Goal: Task Accomplishment & Management: Use online tool/utility

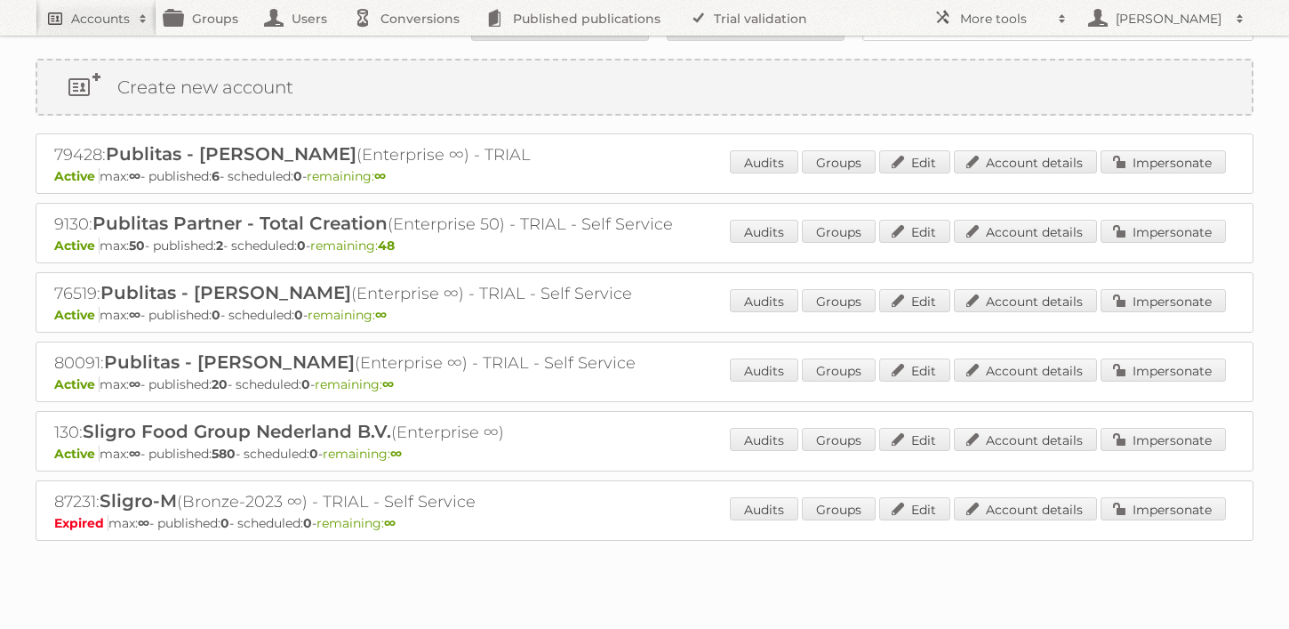
scroll to position [30, 0]
click at [109, 17] on h2 "Accounts" at bounding box center [100, 19] width 59 height 18
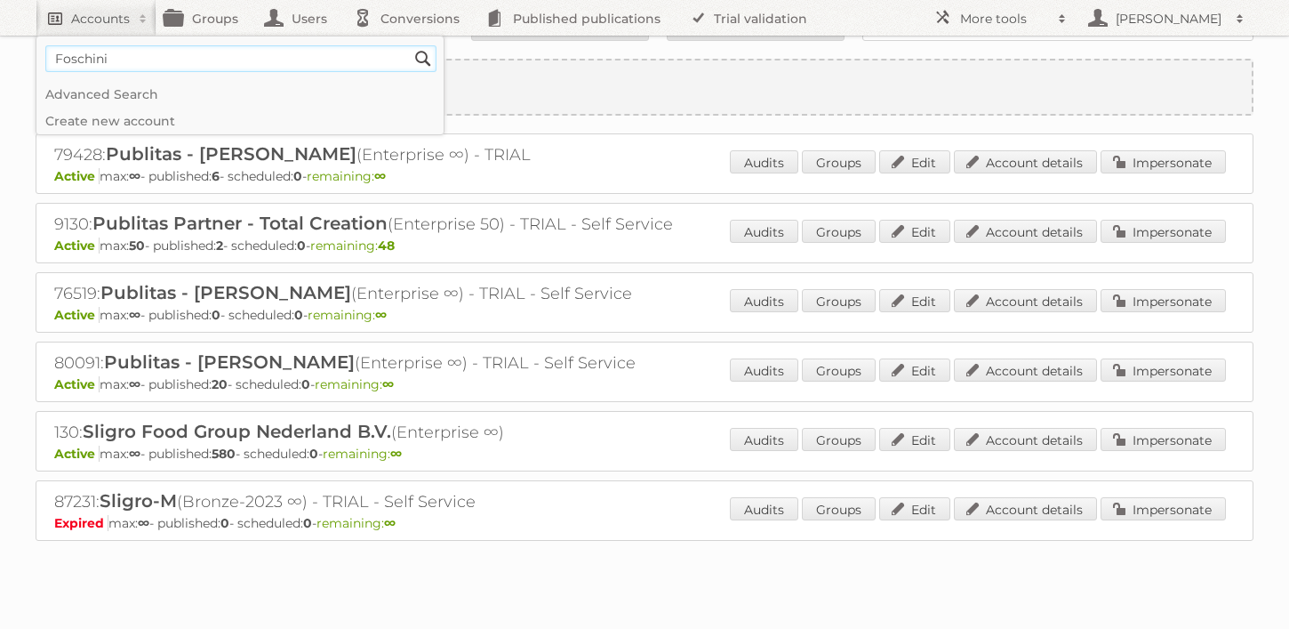
type input"] "Foschini"
click at [410, 45] on input "Search" at bounding box center [423, 58] width 27 height 27
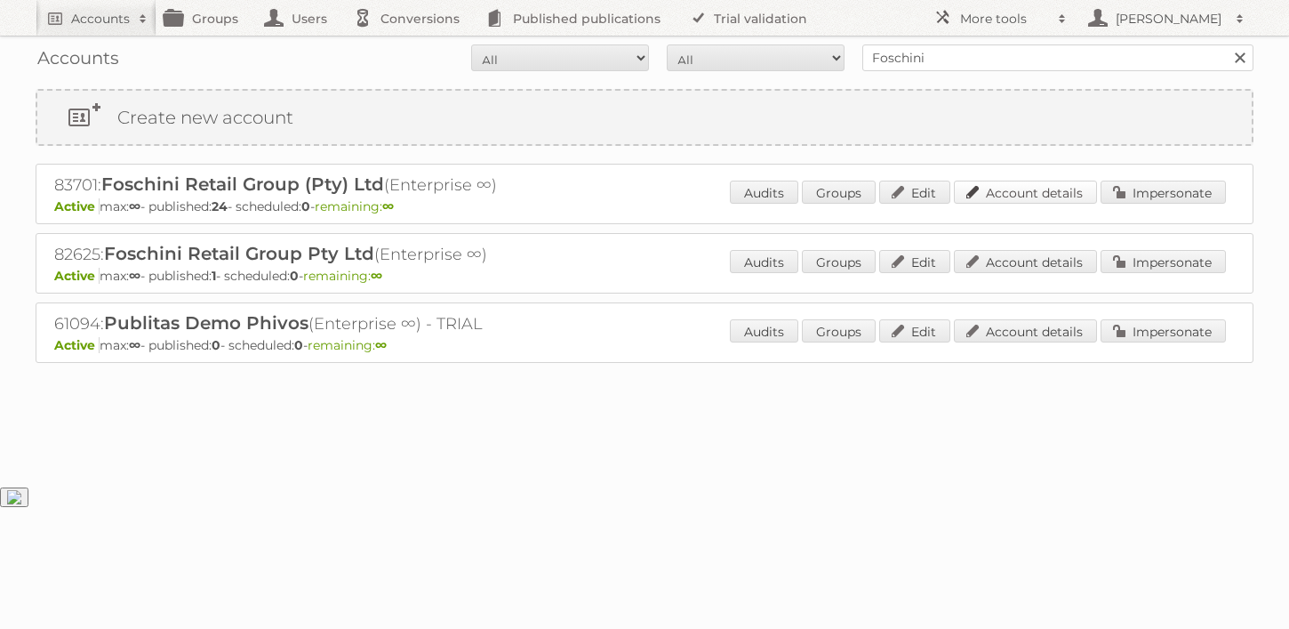
click at [1040, 190] on link "Account details" at bounding box center [1025, 192] width 143 height 23
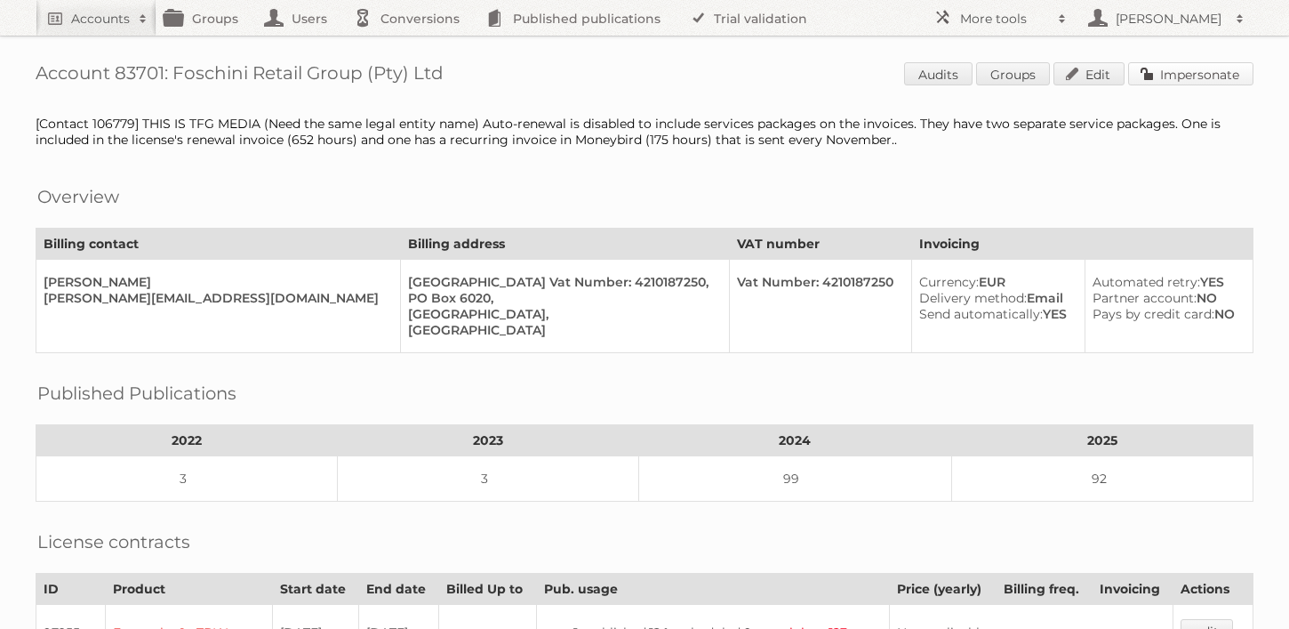
click at [1200, 84] on link "Impersonate" at bounding box center [1190, 73] width 125 height 23
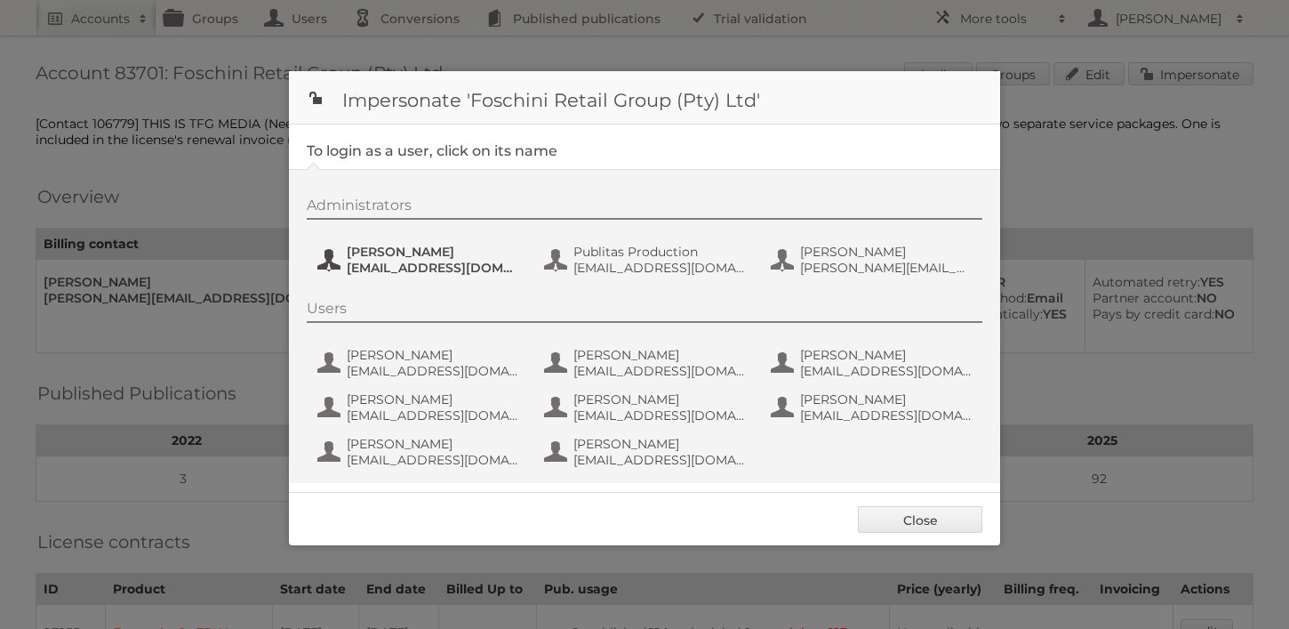
click at [445, 251] on span "Jeanne de Wet" at bounding box center [433, 252] width 173 height 16
